Goal: Check status

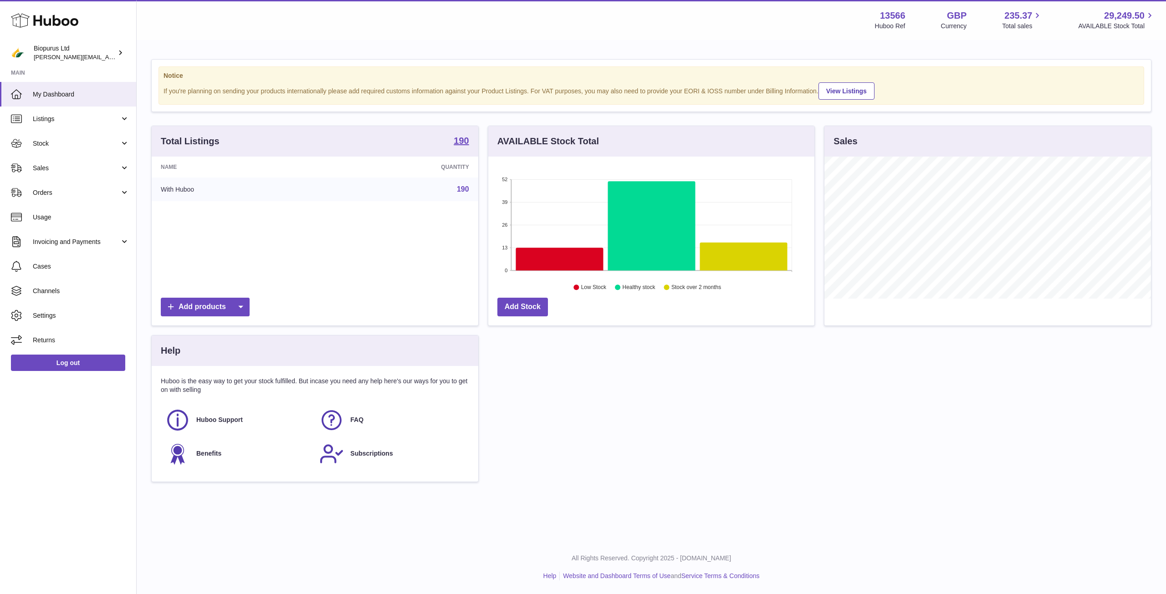
scroll to position [142, 326]
click at [52, 170] on span "Sales" at bounding box center [76, 168] width 87 height 9
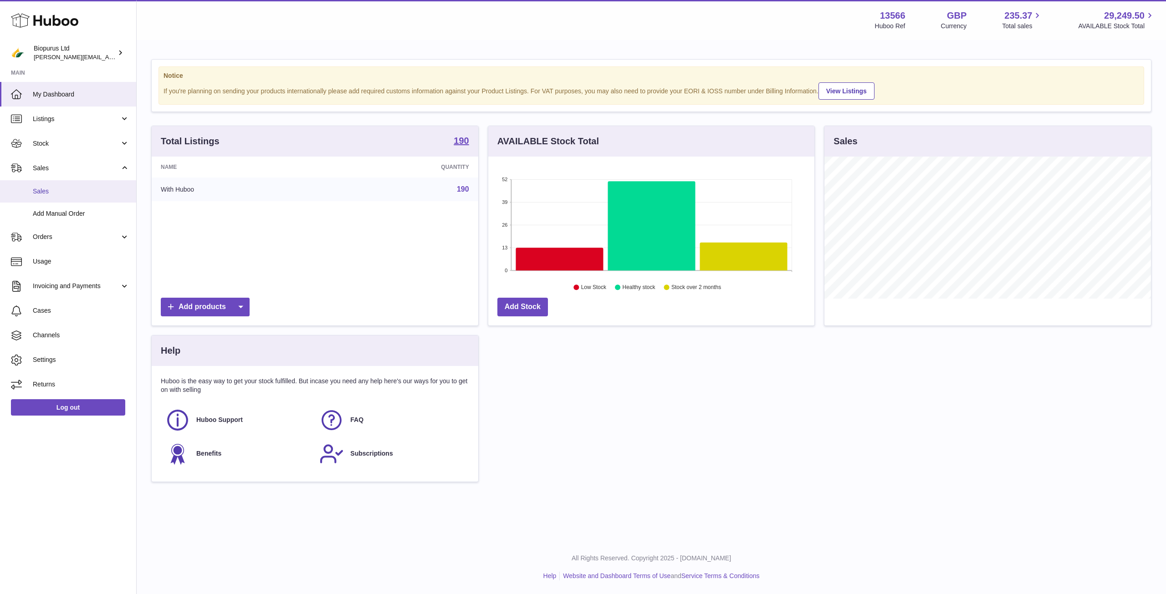
click at [50, 189] on span "Sales" at bounding box center [81, 191] width 97 height 9
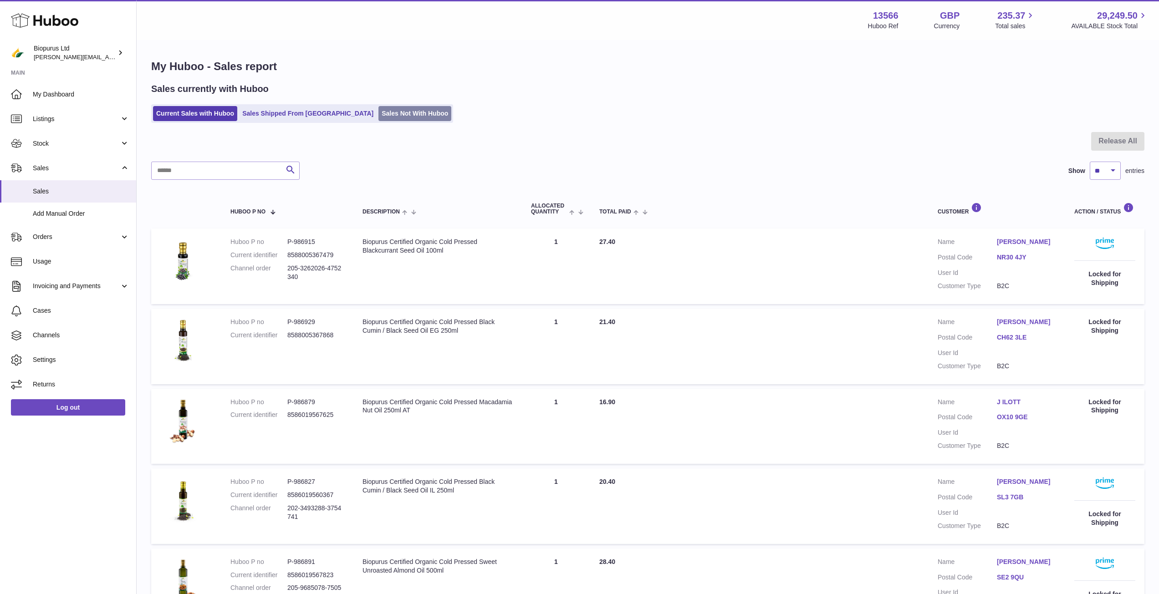
click at [378, 112] on link "Sales Not With Huboo" at bounding box center [414, 113] width 73 height 15
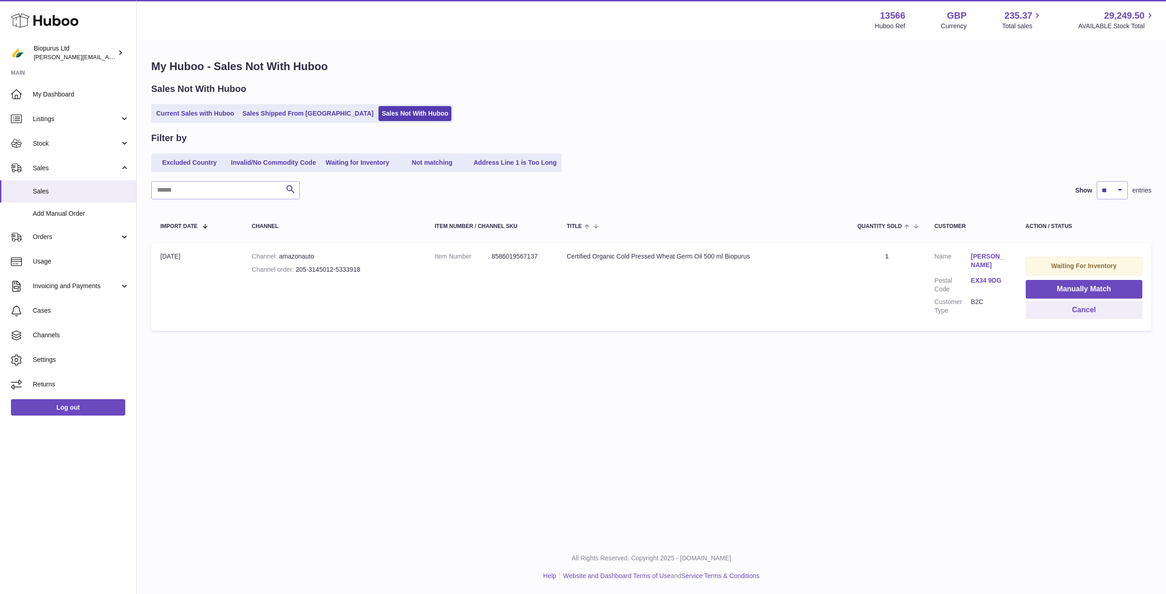
click at [356, 163] on link "Waiting for Inventory" at bounding box center [357, 162] width 73 height 15
